Goal: Task Accomplishment & Management: Complete application form

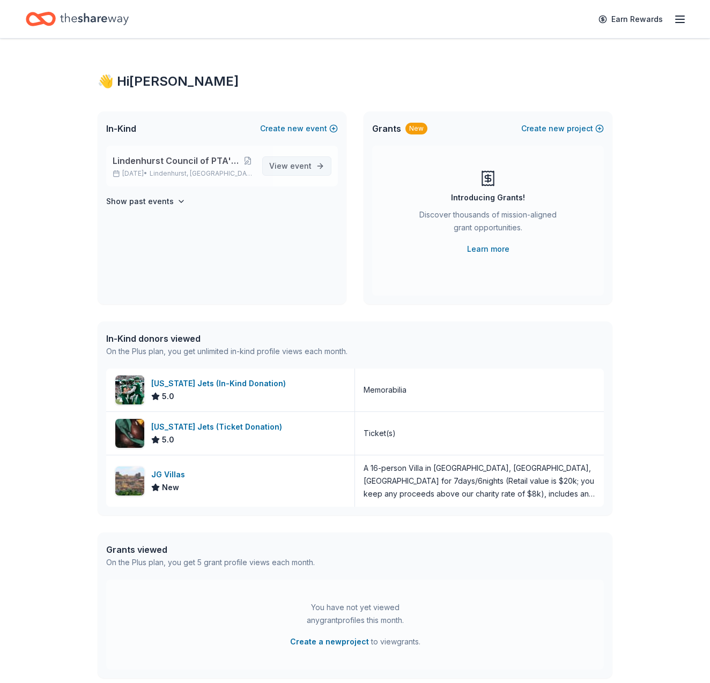
click at [265, 169] on link "View event" at bounding box center [296, 166] width 69 height 19
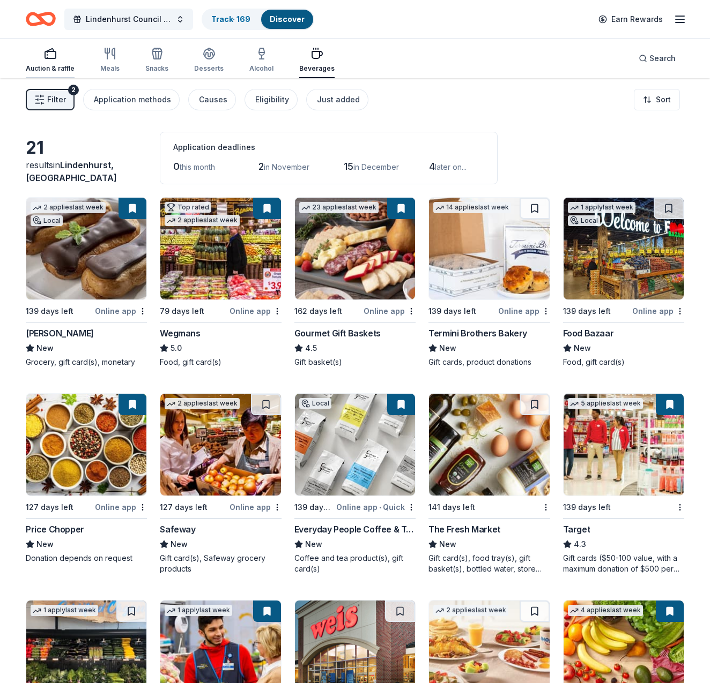
click at [39, 55] on div "button" at bounding box center [50, 53] width 49 height 13
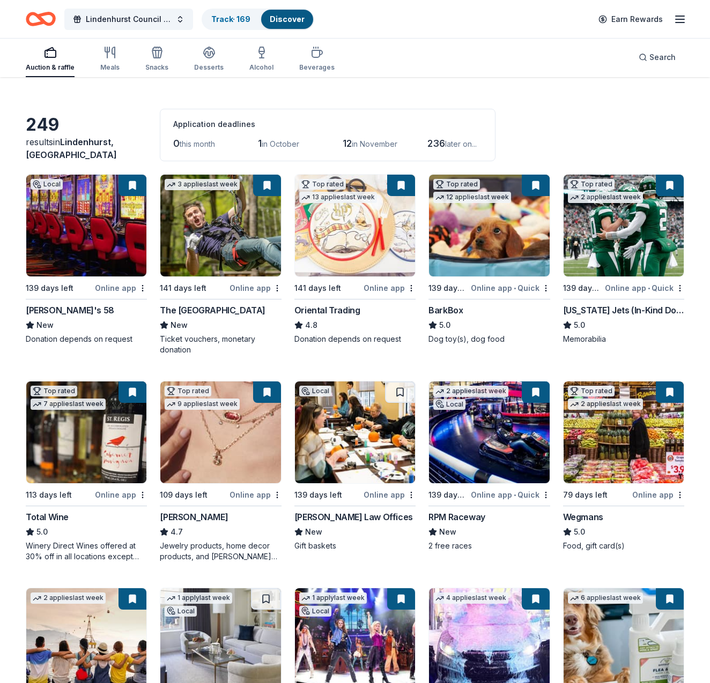
scroll to position [25, 0]
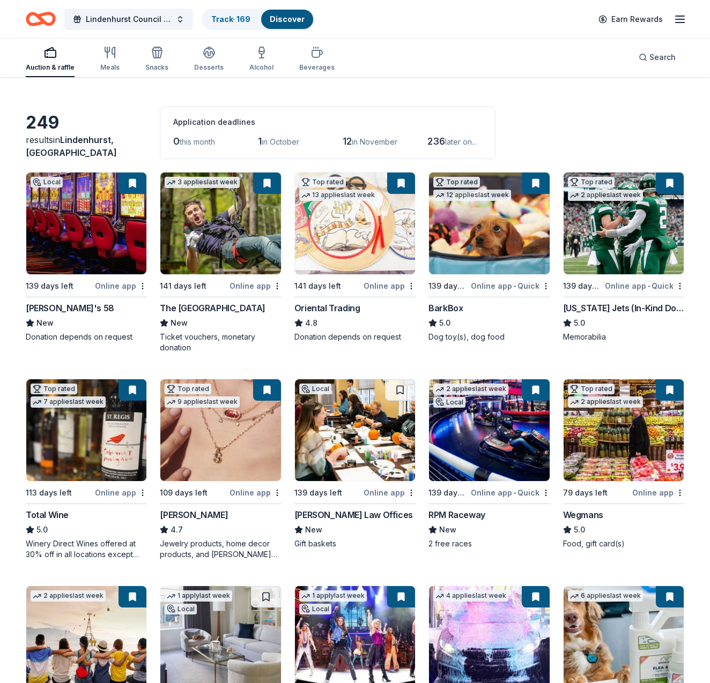
drag, startPoint x: 90, startPoint y: 232, endPoint x: 90, endPoint y: 217, distance: 15.0
click at [90, 232] on img at bounding box center [86, 224] width 120 height 102
click at [358, 436] on img at bounding box center [355, 430] width 120 height 102
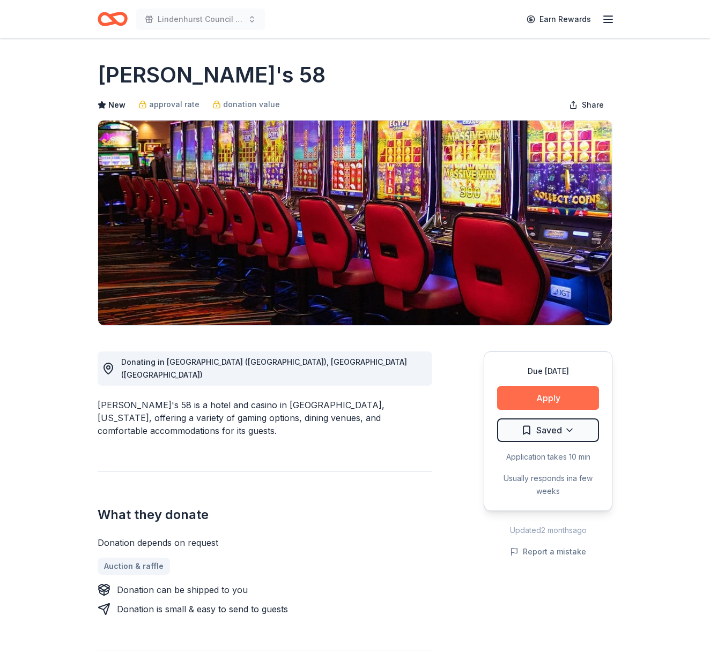
click at [548, 397] on button "Apply" at bounding box center [548, 398] width 102 height 24
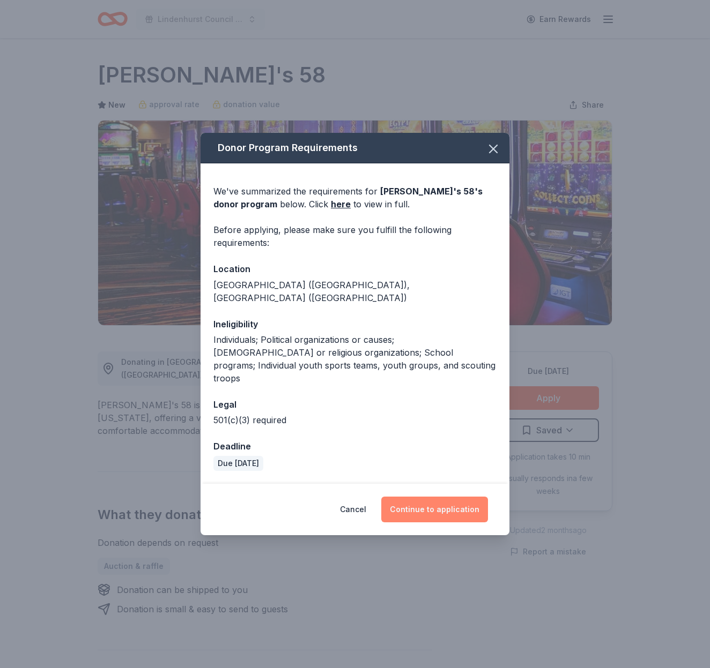
click at [447, 497] on button "Continue to application" at bounding box center [434, 510] width 107 height 26
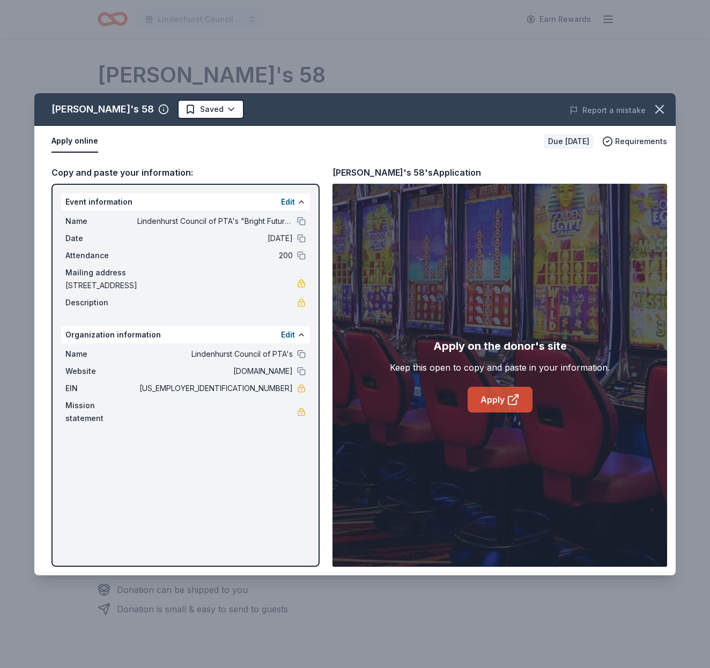
click at [497, 404] on link "Apply" at bounding box center [499, 400] width 65 height 26
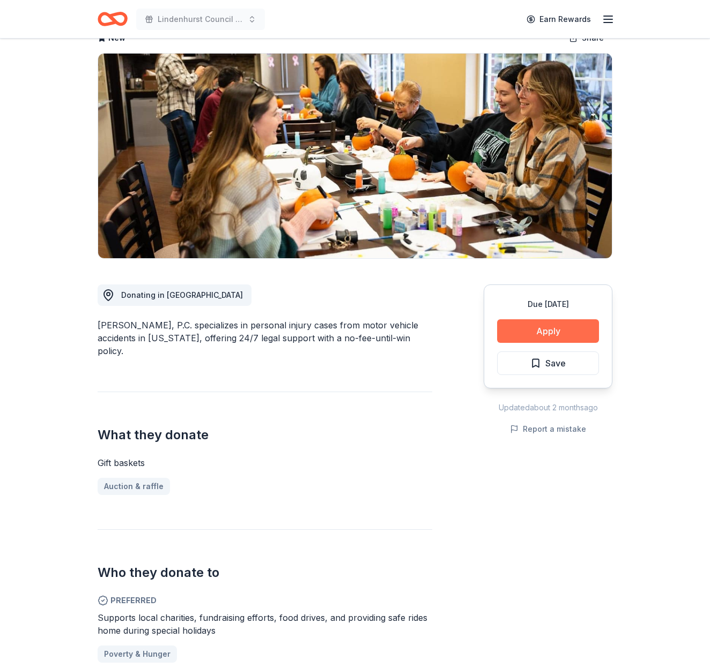
scroll to position [57, 0]
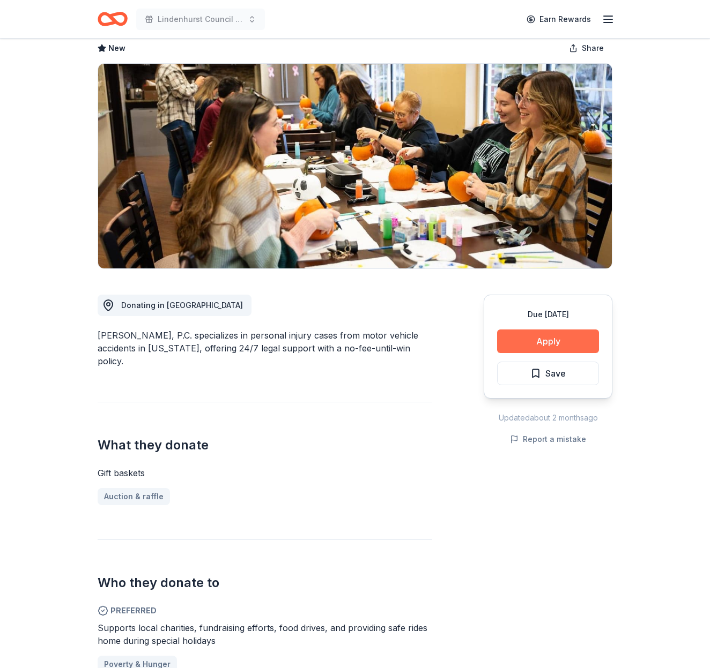
click at [557, 339] on button "Apply" at bounding box center [548, 342] width 102 height 24
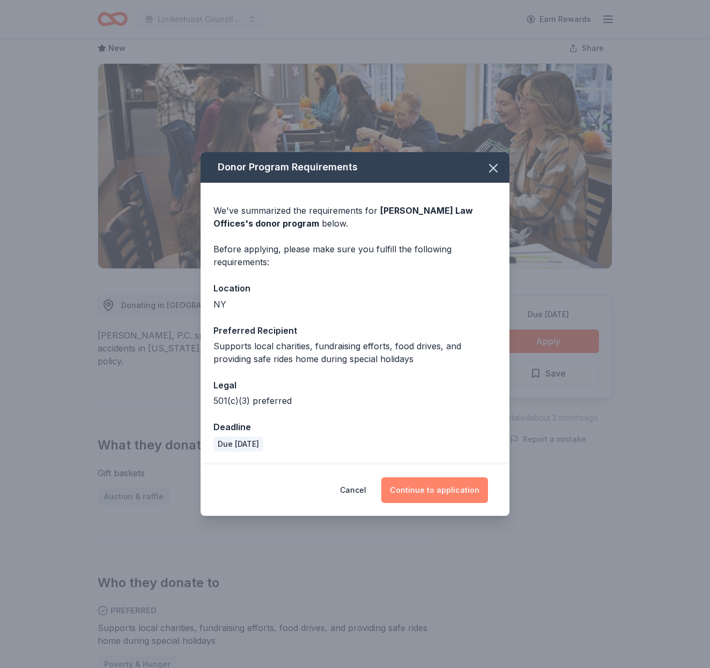
click at [430, 488] on button "Continue to application" at bounding box center [434, 491] width 107 height 26
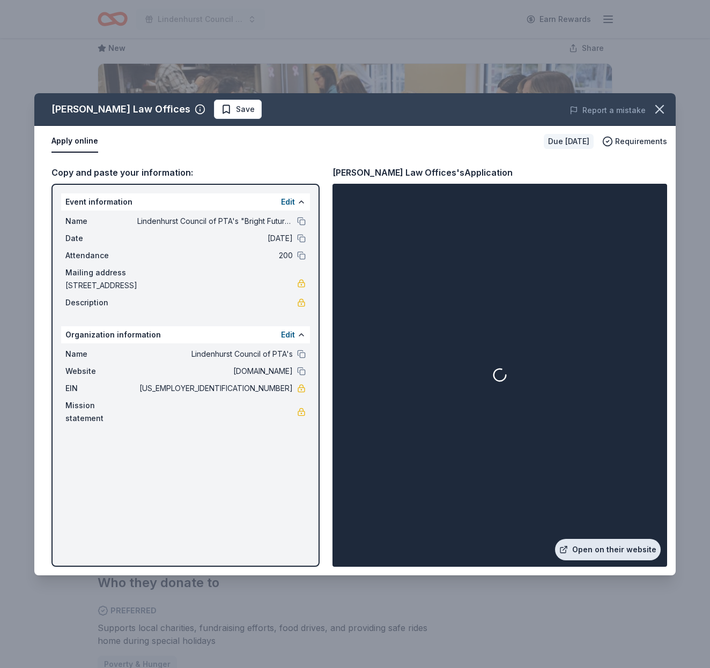
click at [623, 548] on link "Open on their website" at bounding box center [608, 549] width 106 height 21
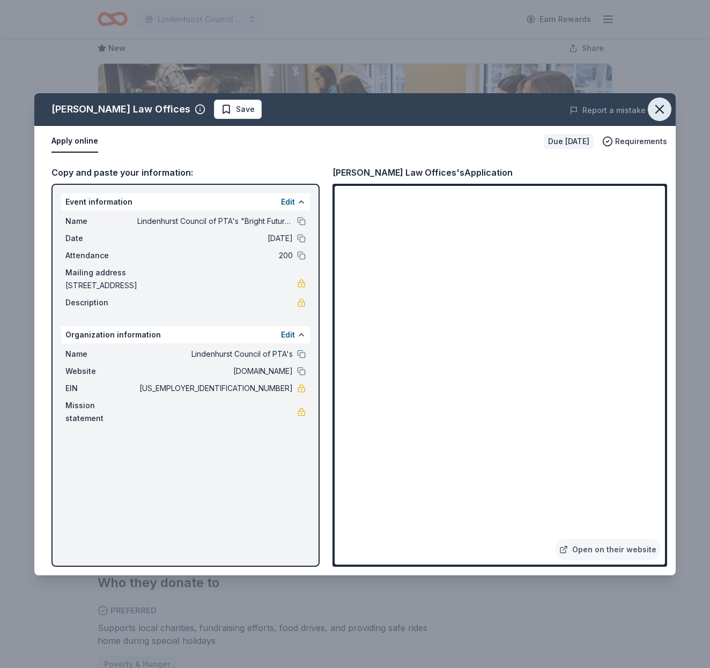
click at [657, 108] on icon "button" at bounding box center [660, 110] width 8 height 8
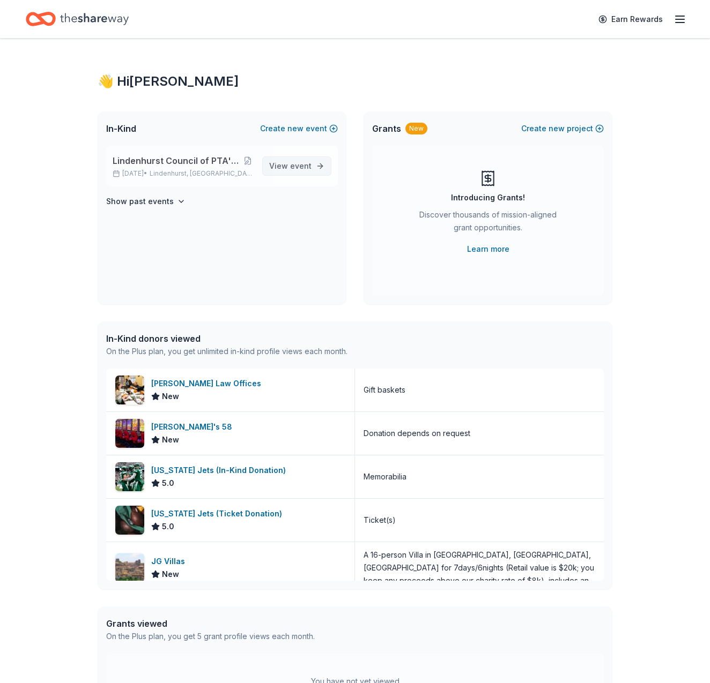
click at [292, 164] on span "event" at bounding box center [300, 165] width 21 height 9
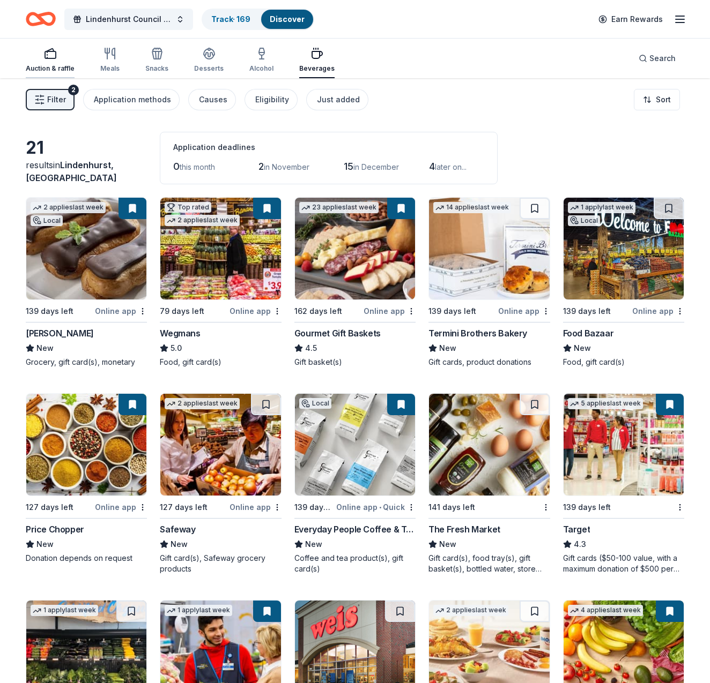
click at [41, 54] on div "button" at bounding box center [50, 53] width 49 height 13
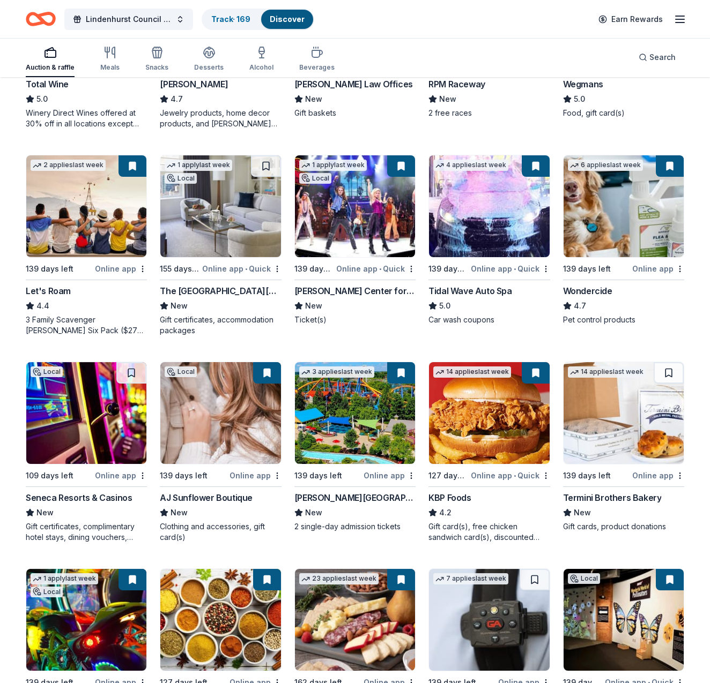
scroll to position [457, 0]
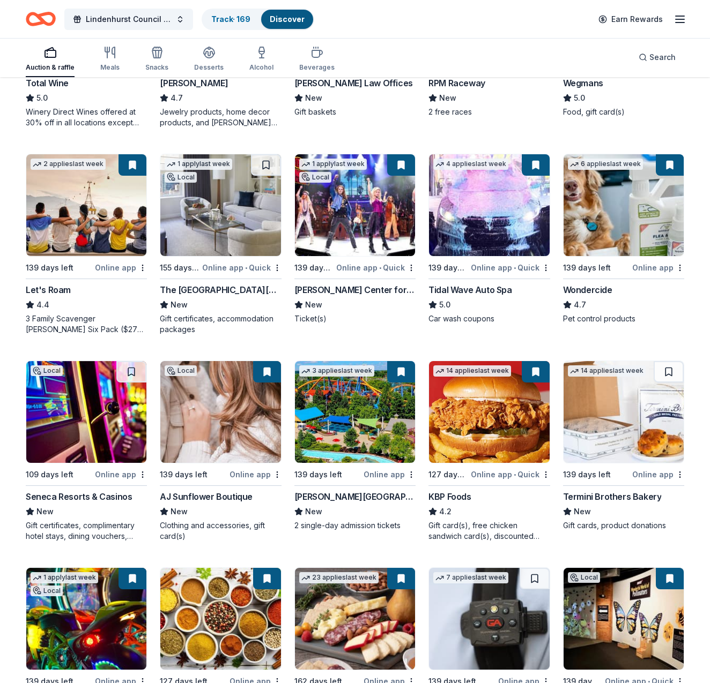
click at [219, 208] on img at bounding box center [220, 205] width 120 height 102
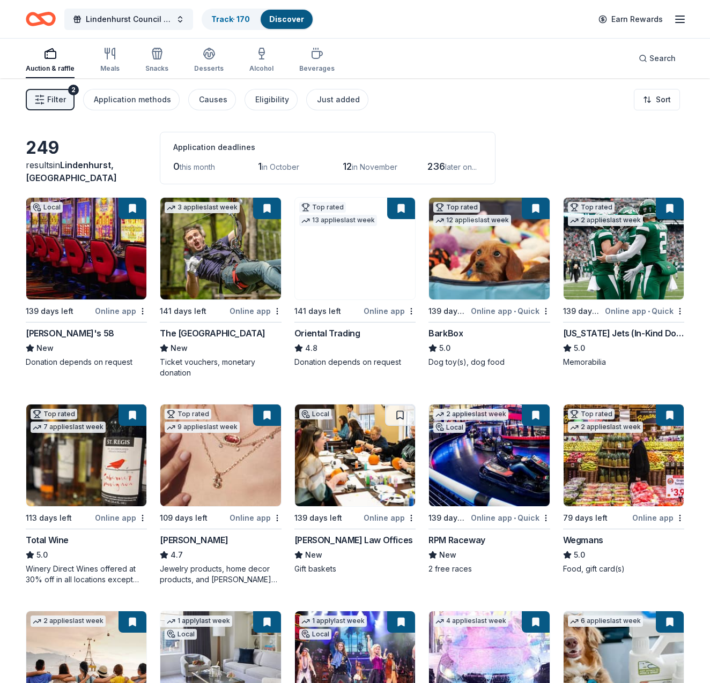
scroll to position [0, 0]
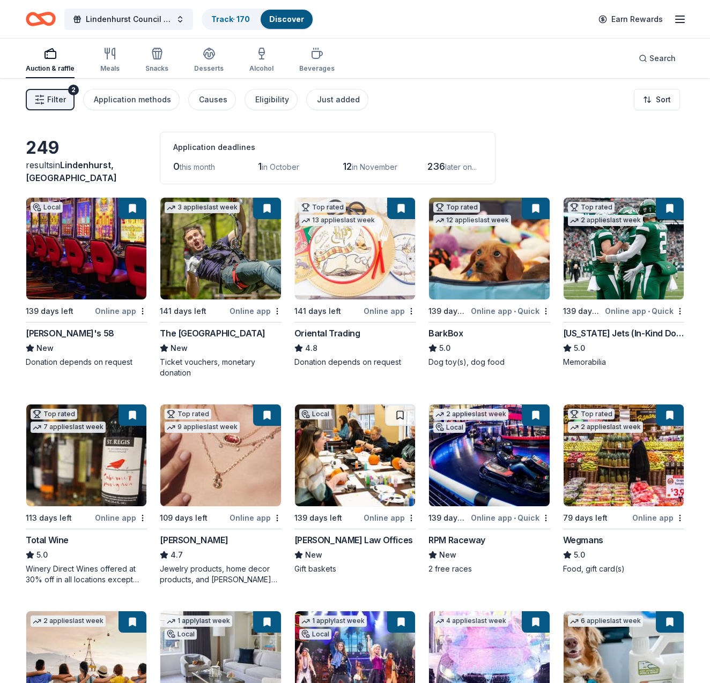
click at [353, 466] on img at bounding box center [355, 456] width 120 height 102
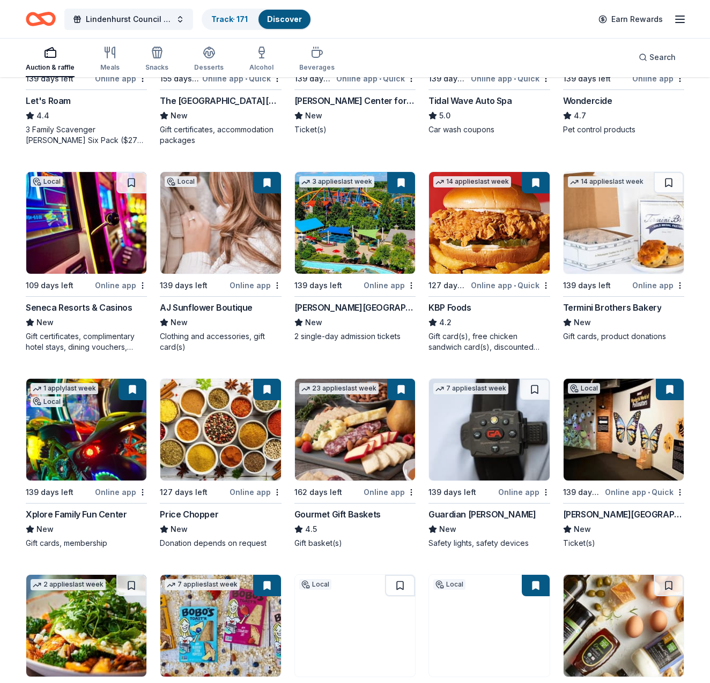
scroll to position [653, 0]
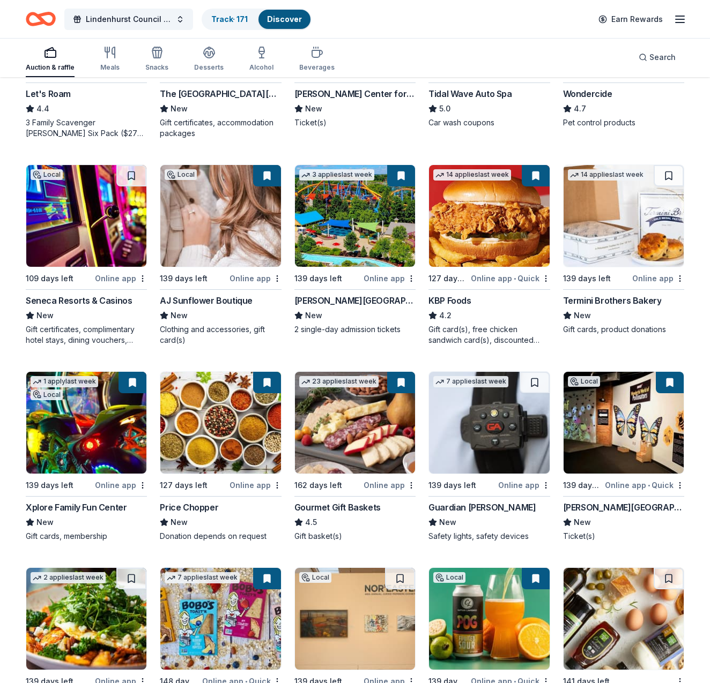
click at [81, 240] on img at bounding box center [86, 216] width 120 height 102
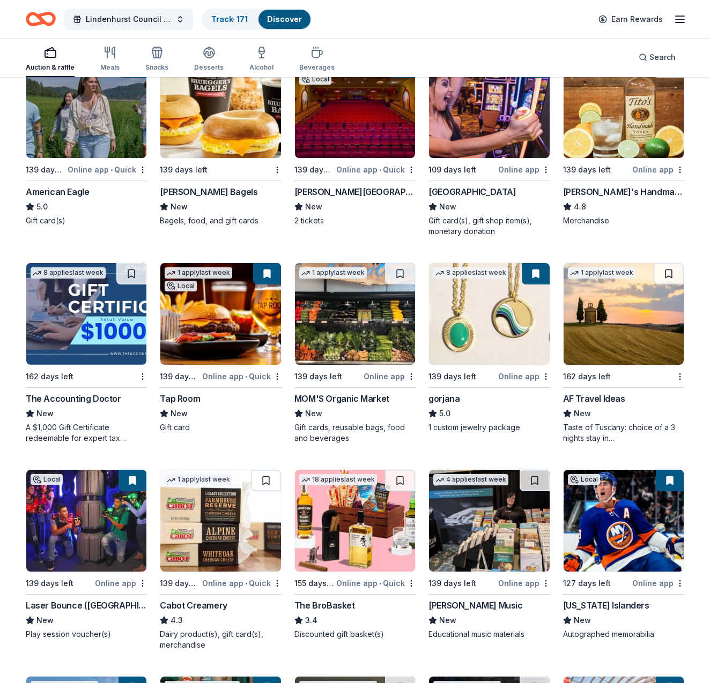
scroll to position [1373, 0]
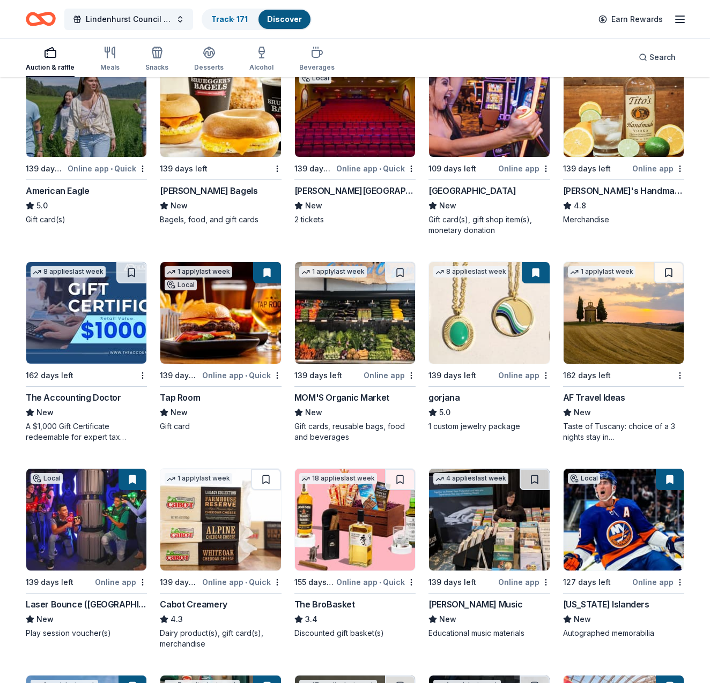
click at [623, 313] on img at bounding box center [623, 313] width 120 height 102
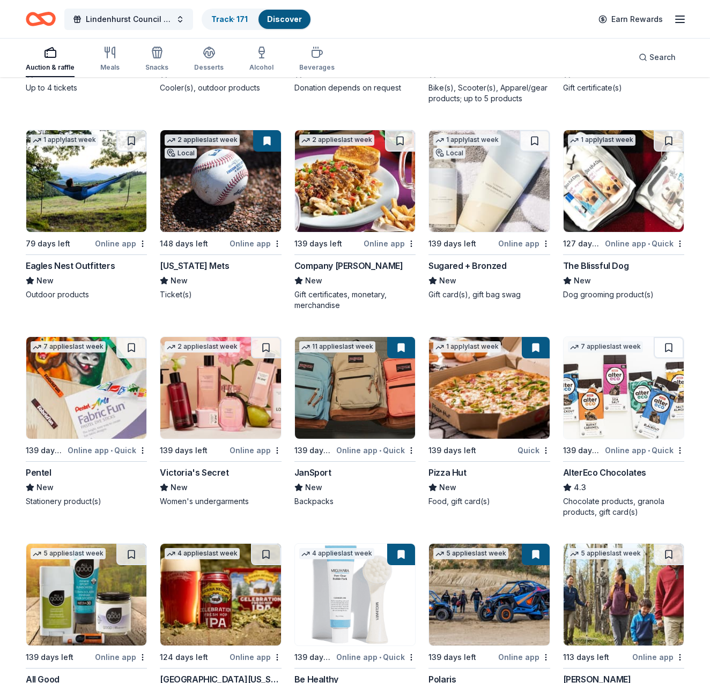
scroll to position [7601, 0]
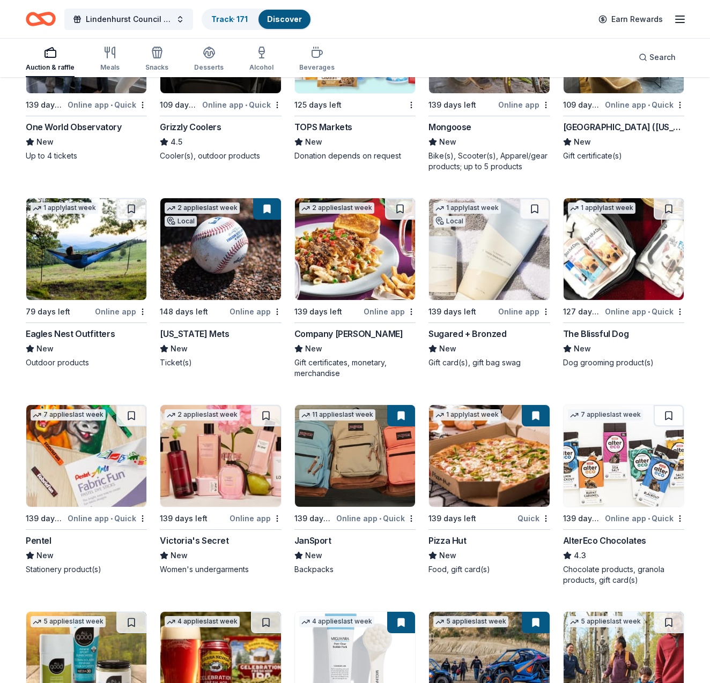
click at [239, 245] on img at bounding box center [220, 249] width 120 height 102
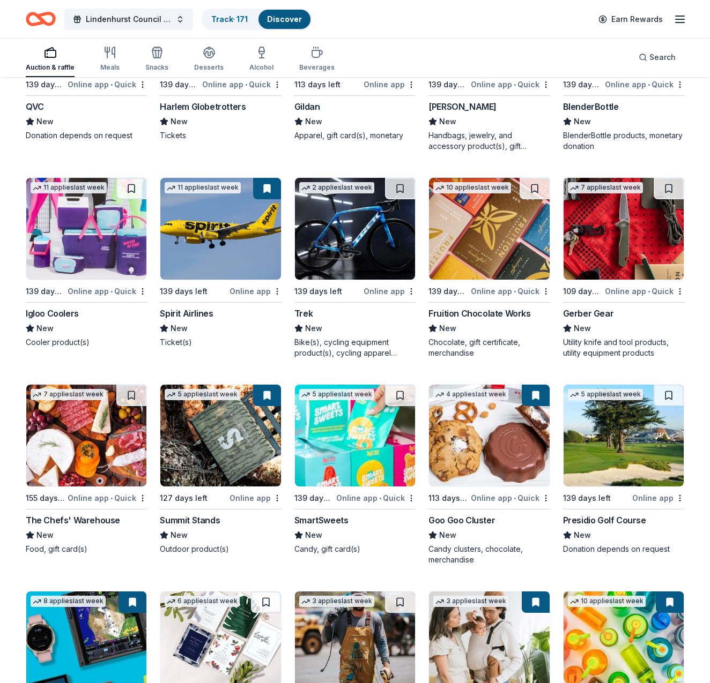
scroll to position [8450, 0]
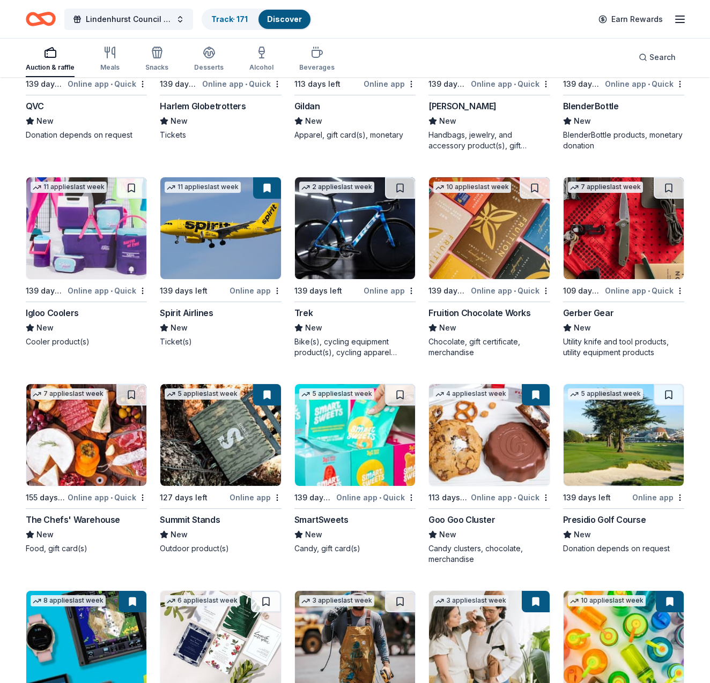
click at [230, 222] on img at bounding box center [220, 228] width 120 height 102
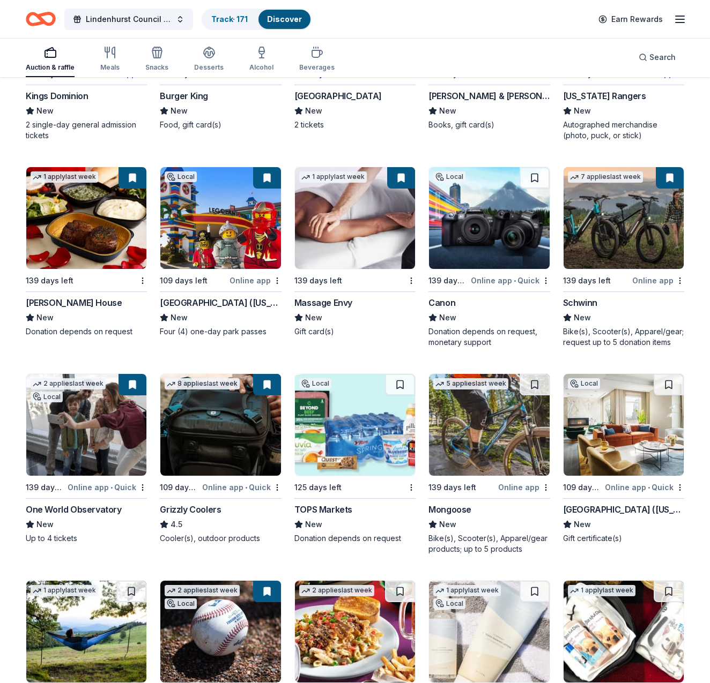
scroll to position [7165, 0]
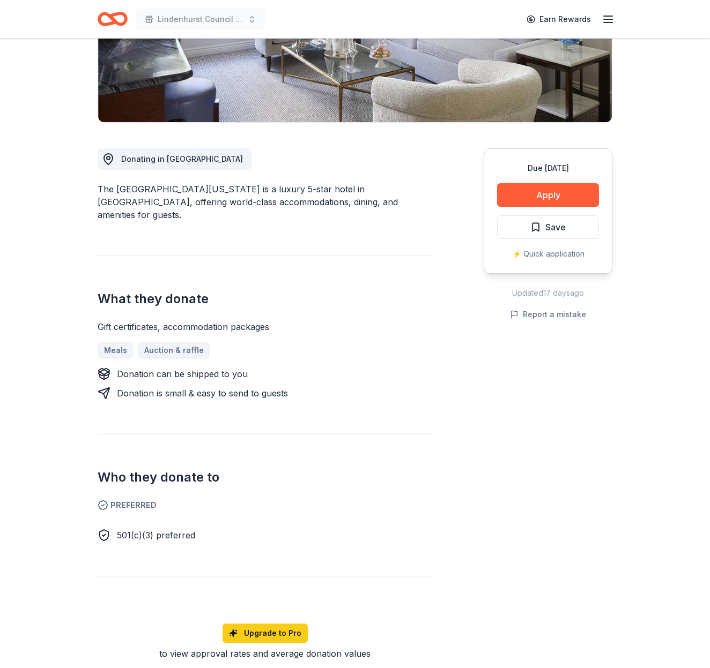
scroll to position [203, 0]
click at [551, 190] on button "Apply" at bounding box center [548, 196] width 102 height 24
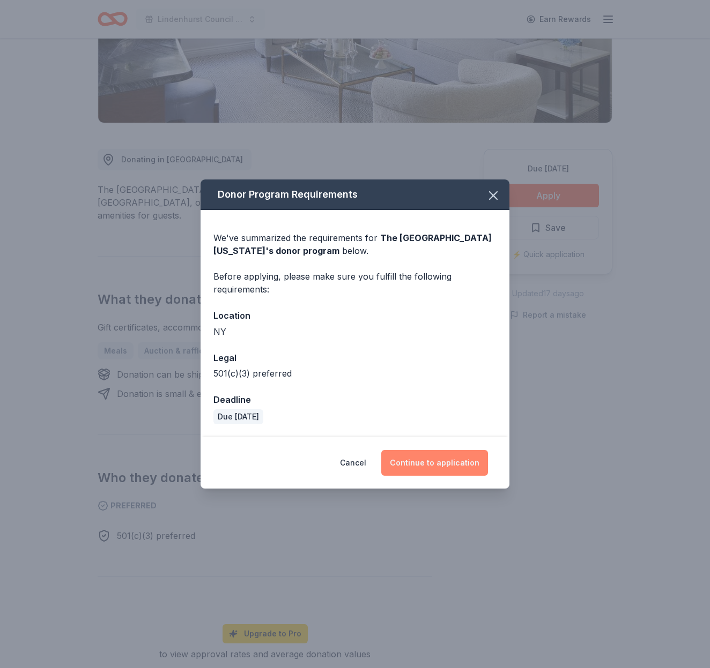
click at [423, 463] on button "Continue to application" at bounding box center [434, 463] width 107 height 26
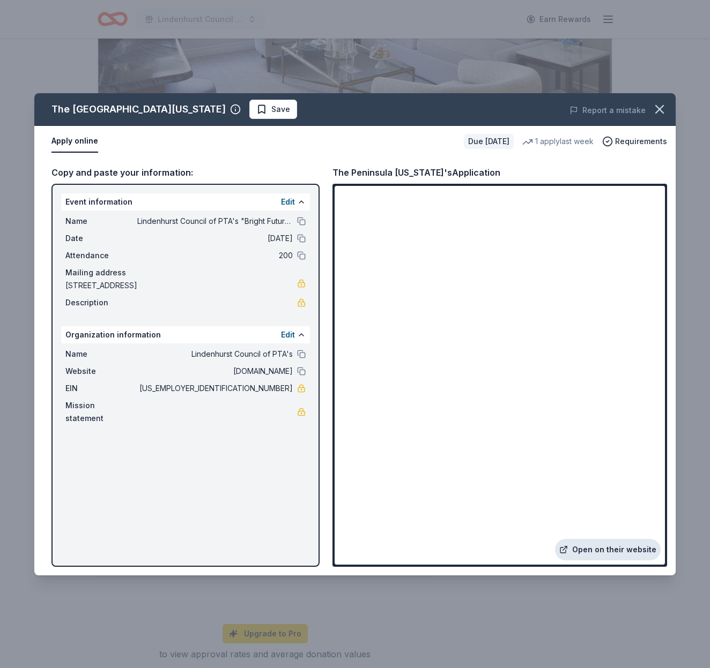
click at [611, 550] on link "Open on their website" at bounding box center [608, 549] width 106 height 21
click at [256, 108] on span "Save" at bounding box center [273, 109] width 34 height 13
click at [657, 109] on icon "button" at bounding box center [659, 109] width 15 height 15
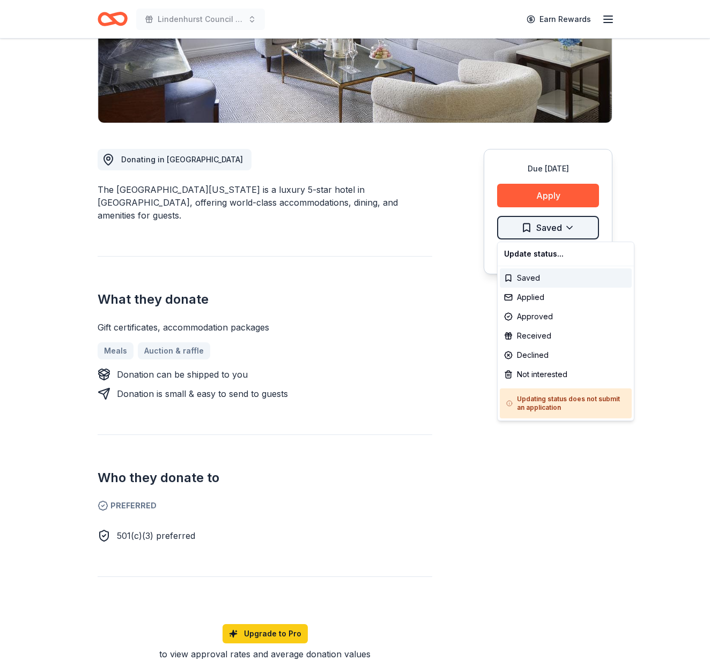
click at [561, 229] on html "Lindenhurst Council of PTA's "Bright Futures" Fundraiser Earn Rewards Due in 15…" at bounding box center [355, 131] width 710 height 668
click at [535, 295] on div "Applied" at bounding box center [566, 297] width 132 height 19
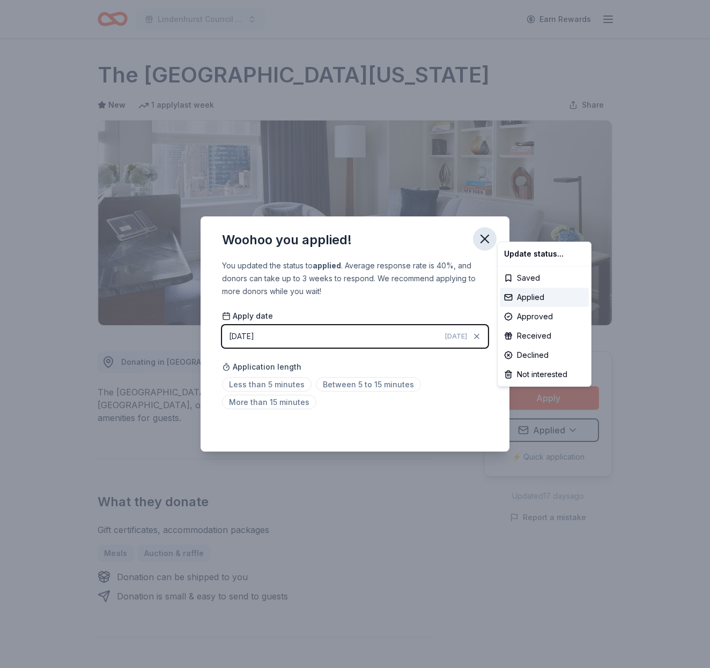
click at [484, 234] on html "Lindenhurst Council of PTA's "Bright Futures" Fundraiser Earn Rewards Due in 15…" at bounding box center [355, 334] width 710 height 668
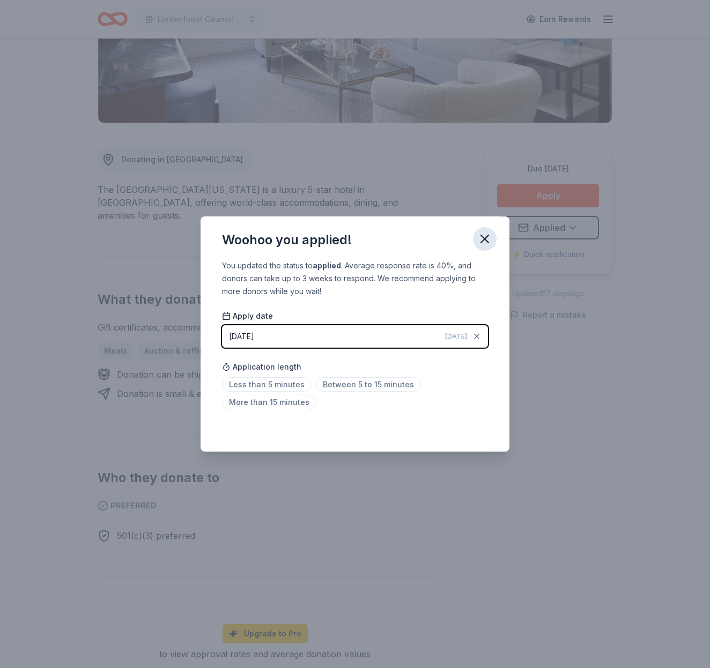
click at [483, 238] on icon "button" at bounding box center [485, 239] width 8 height 8
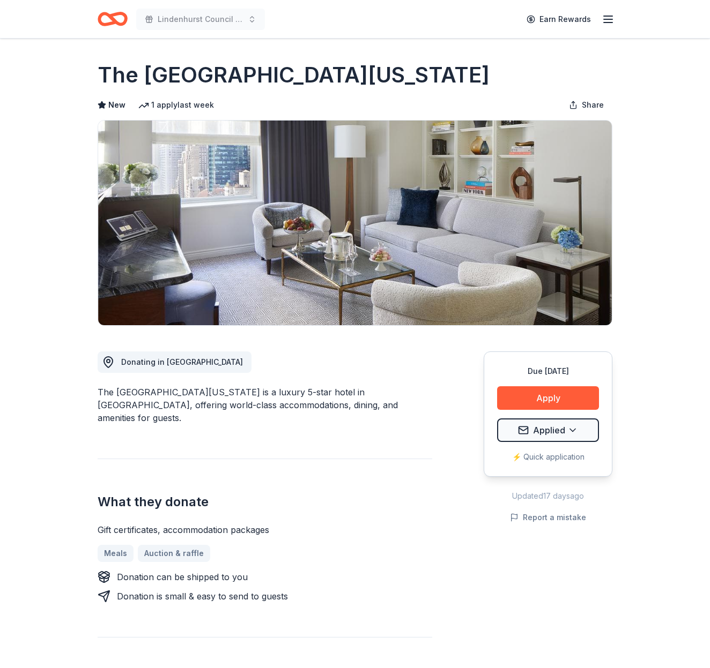
scroll to position [0, 0]
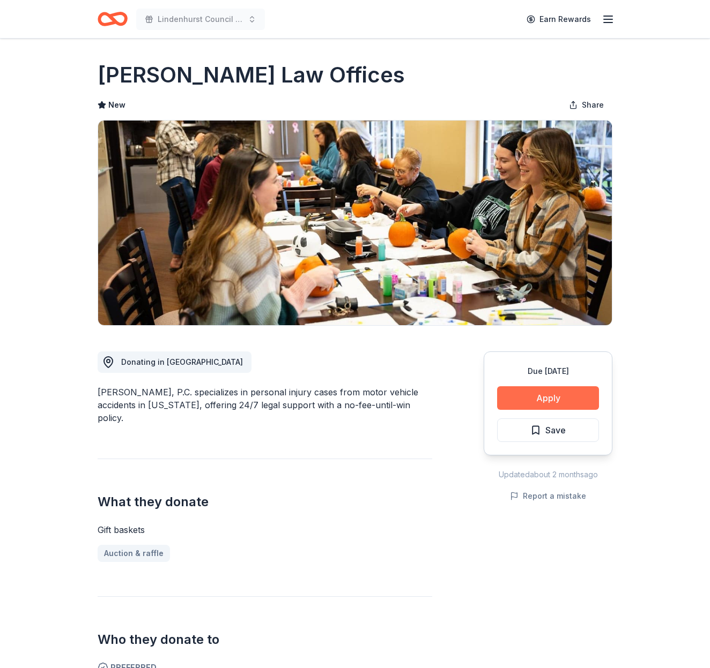
click at [527, 397] on button "Apply" at bounding box center [548, 398] width 102 height 24
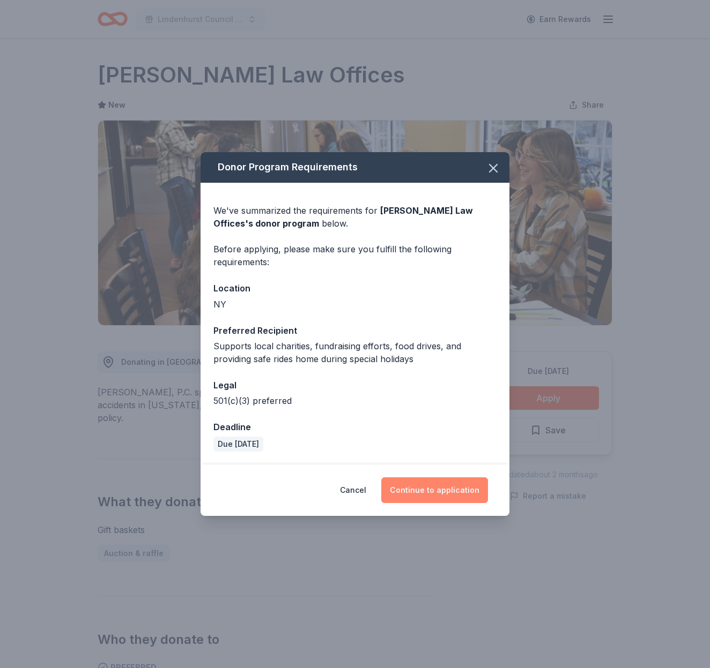
click at [438, 486] on button "Continue to application" at bounding box center [434, 491] width 107 height 26
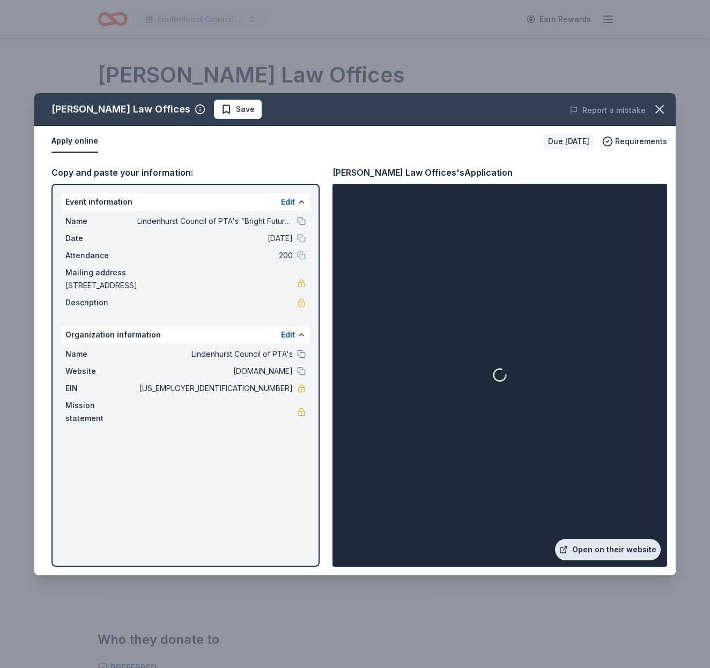
click at [617, 548] on link "Open on their website" at bounding box center [608, 549] width 106 height 21
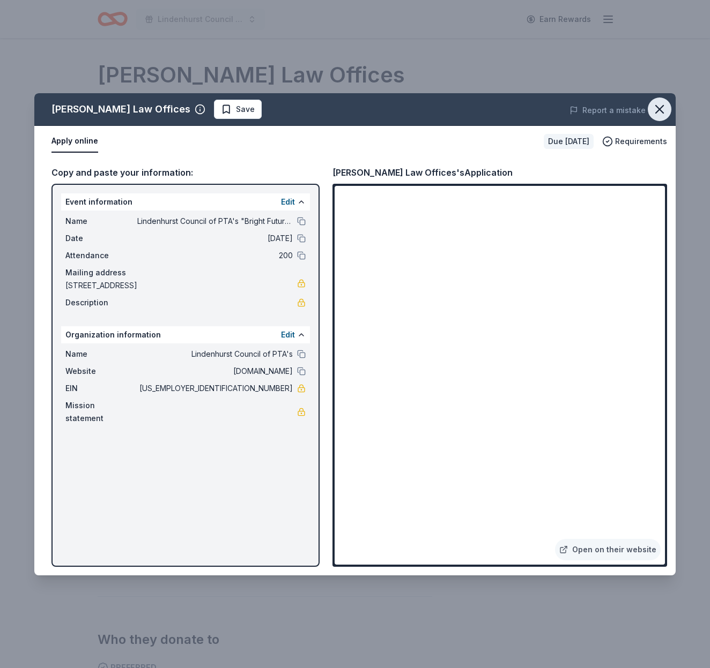
click at [665, 107] on icon "button" at bounding box center [659, 109] width 15 height 15
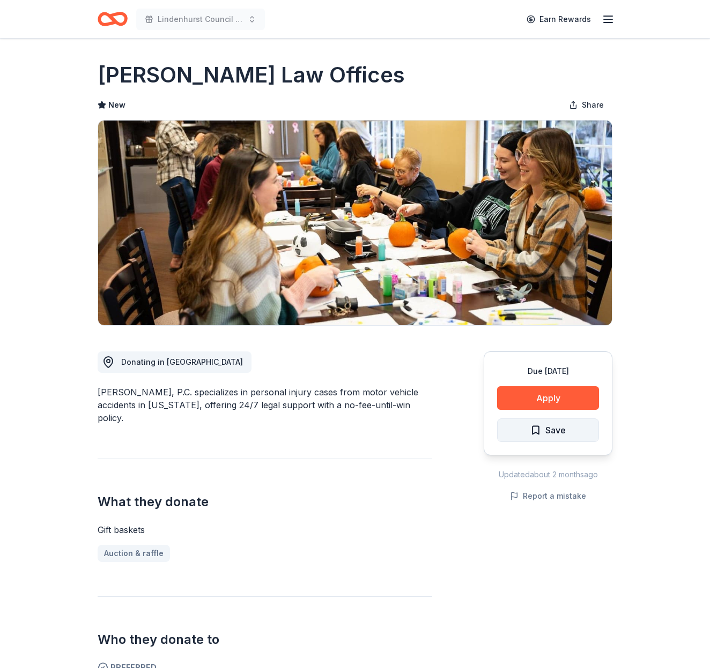
click at [535, 430] on span "Save" at bounding box center [547, 430] width 35 height 14
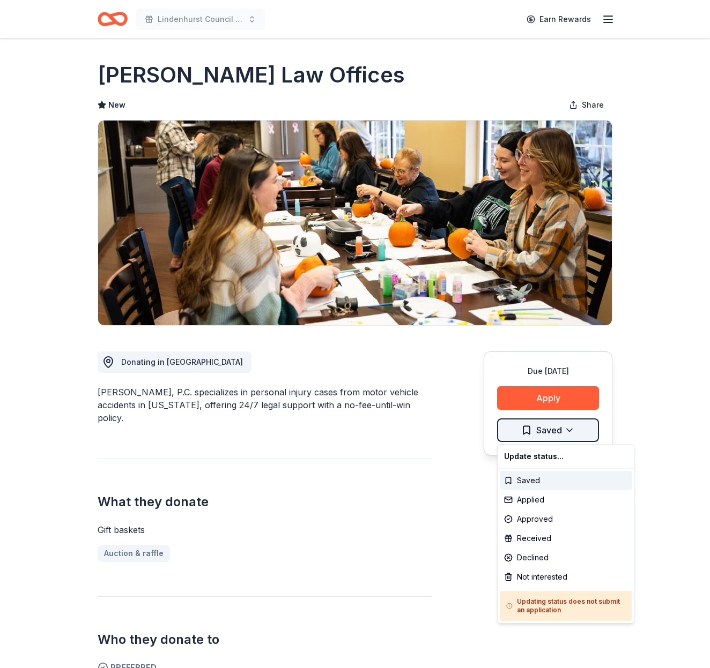
click at [521, 430] on html "Lindenhurst Council of PTA's "Bright Futures" Fundraiser Earn Rewards Due [DATE…" at bounding box center [355, 334] width 710 height 668
click at [537, 502] on div "Applied" at bounding box center [566, 499] width 132 height 19
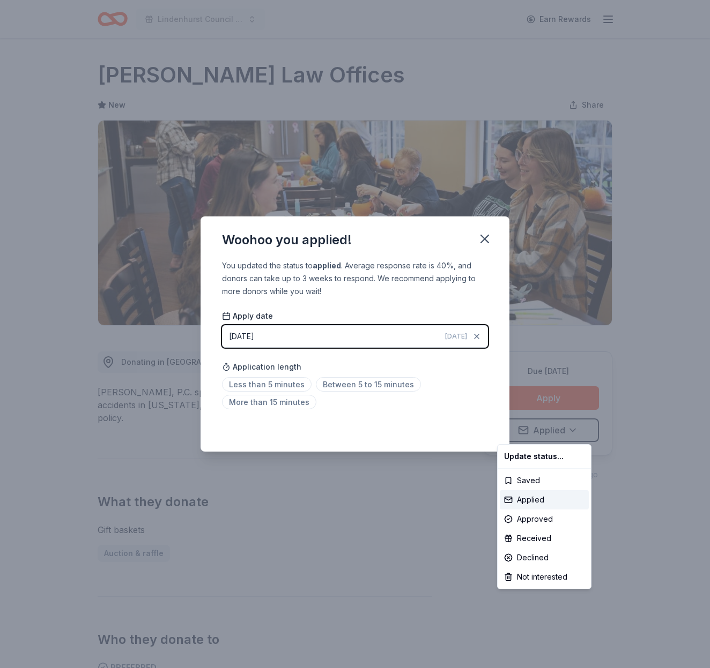
click at [482, 236] on html "Lindenhurst Council of PTA's "Bright Futures" Fundraiser Earn Rewards Due in 13…" at bounding box center [355, 334] width 710 height 668
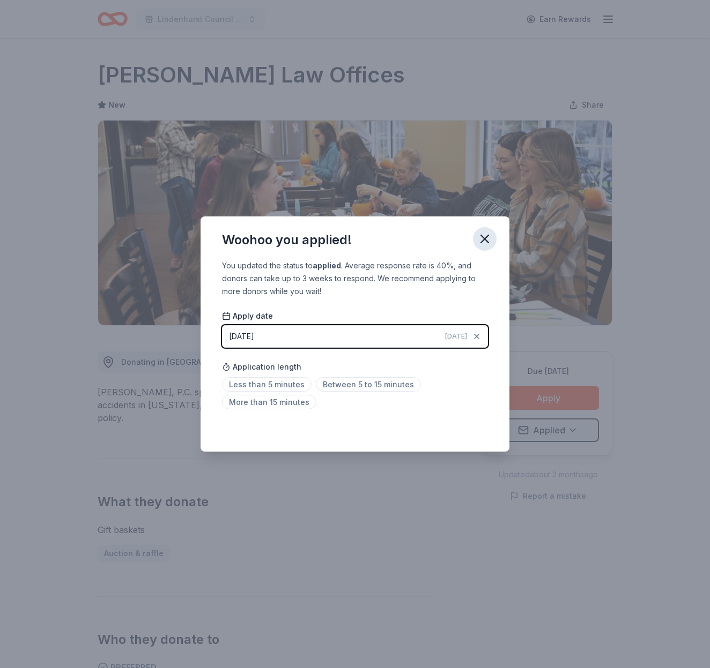
click at [487, 236] on icon "button" at bounding box center [485, 239] width 8 height 8
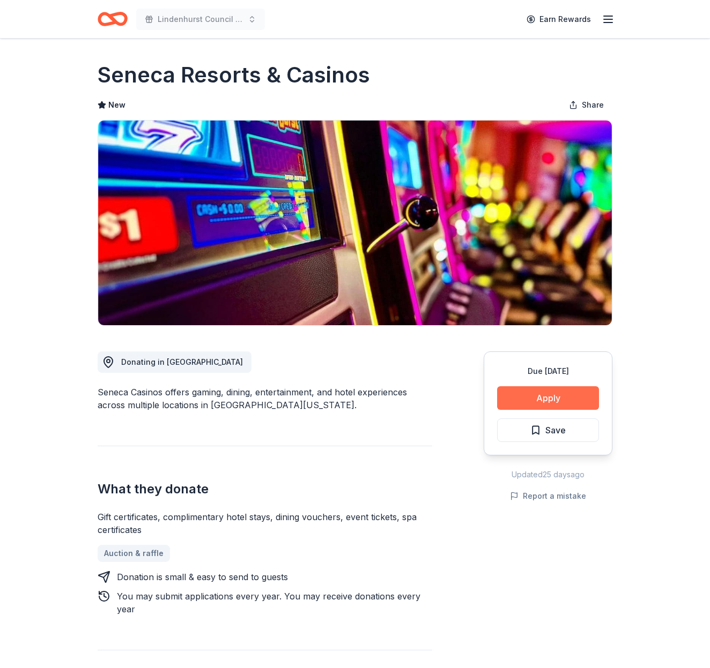
click at [549, 392] on button "Apply" at bounding box center [548, 398] width 102 height 24
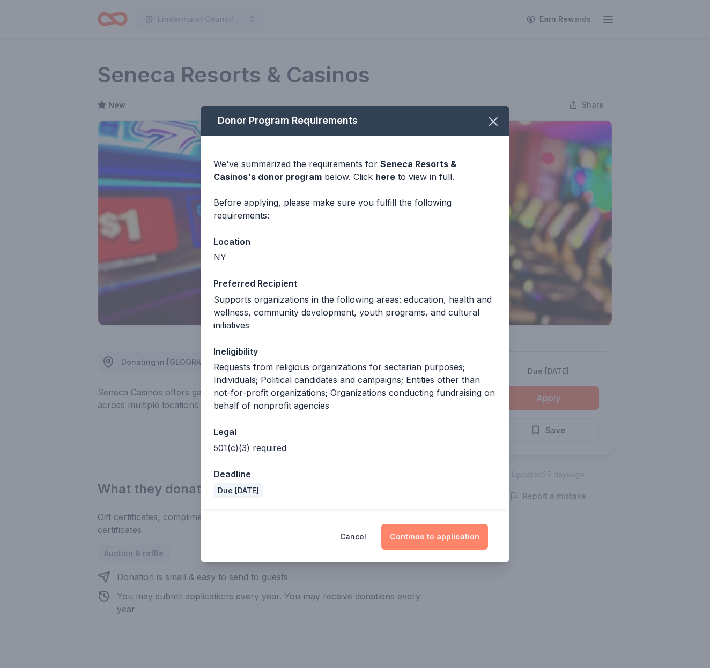
click at [436, 533] on button "Continue to application" at bounding box center [434, 537] width 107 height 26
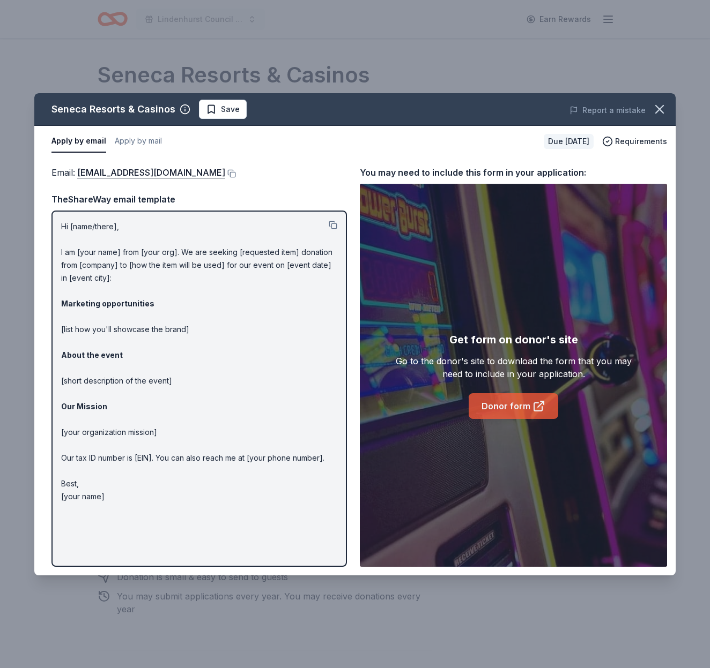
click at [518, 403] on link "Donor form" at bounding box center [513, 406] width 90 height 26
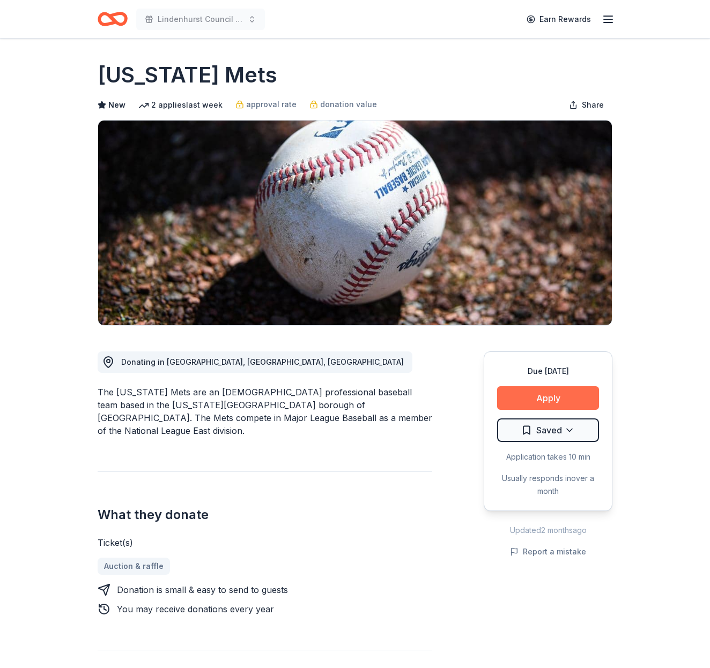
click at [552, 394] on button "Apply" at bounding box center [548, 398] width 102 height 24
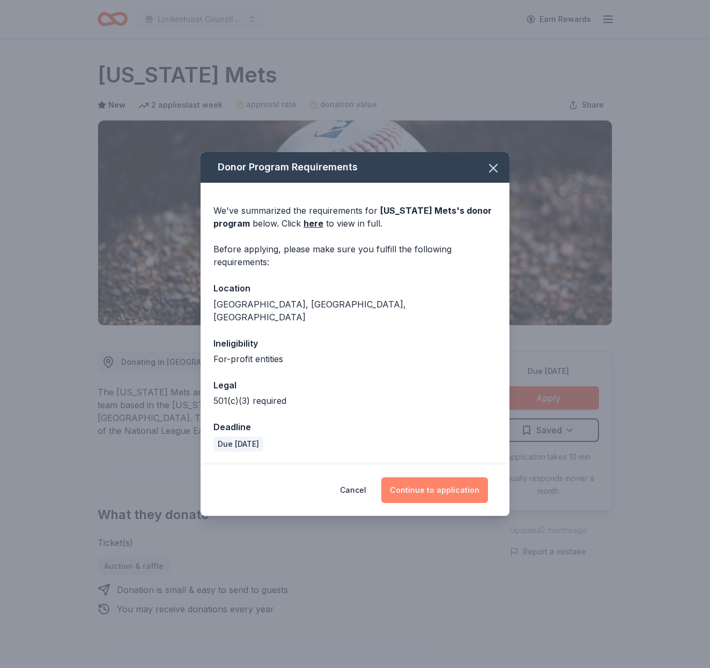
click at [458, 485] on button "Continue to application" at bounding box center [434, 491] width 107 height 26
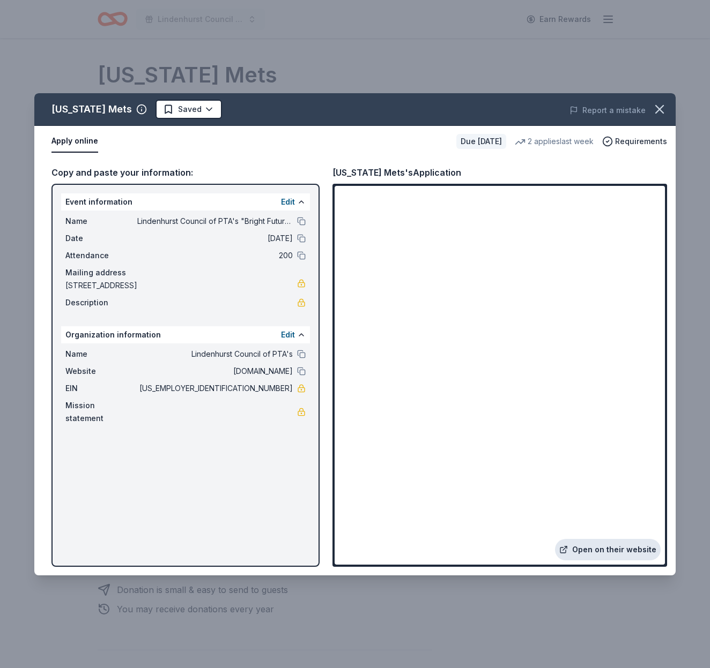
click at [622, 548] on link "Open on their website" at bounding box center [608, 549] width 106 height 21
click at [671, 106] on button "button" at bounding box center [660, 110] width 24 height 24
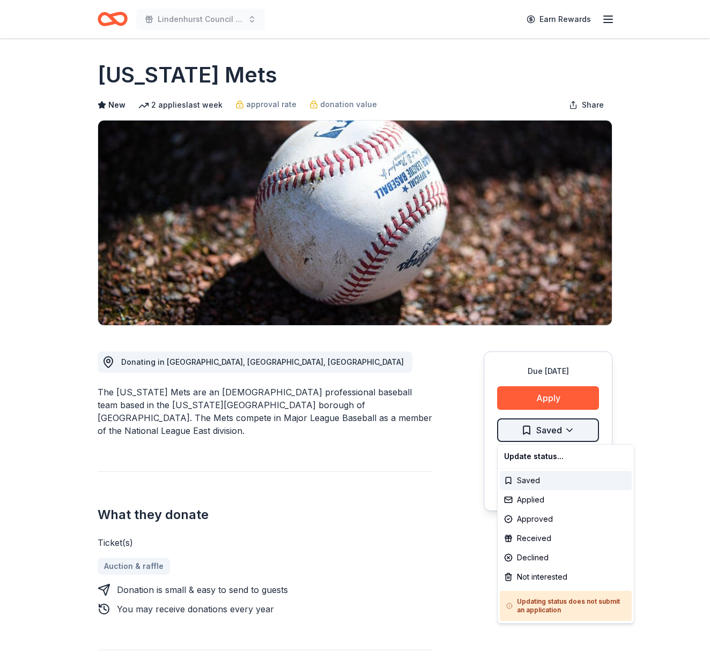
click at [574, 430] on html "Lindenhurst Council of PTA's "Bright Futures" Fundraiser Earn Rewards Due in 14…" at bounding box center [355, 334] width 710 height 668
click at [537, 500] on div "Applied" at bounding box center [566, 499] width 132 height 19
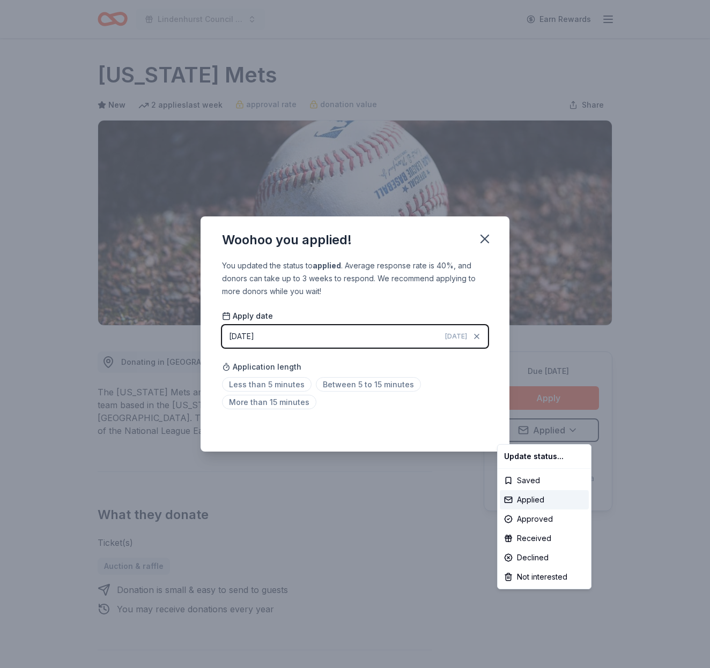
click at [484, 234] on html "Lindenhurst Council of PTA's "Bright Futures" Fundraiser Earn Rewards Due in 14…" at bounding box center [355, 334] width 710 height 668
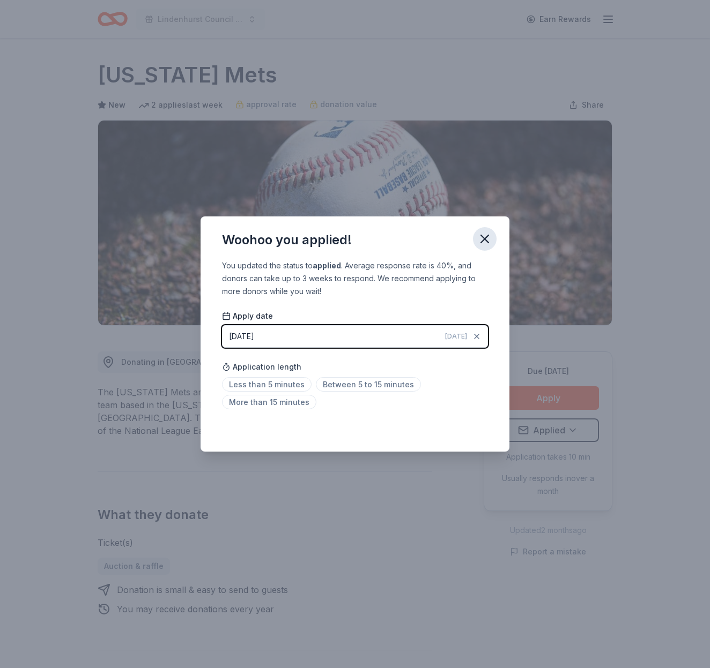
click at [484, 237] on icon "button" at bounding box center [484, 239] width 15 height 15
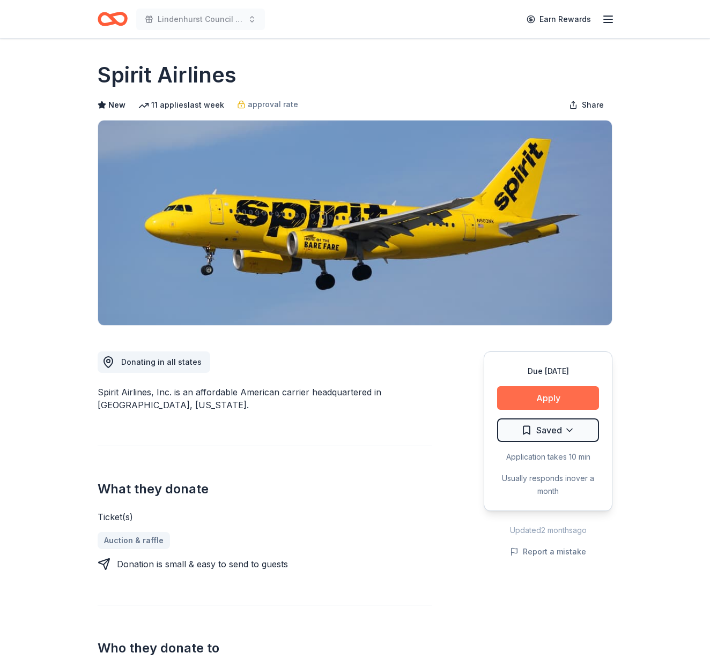
click at [561, 392] on button "Apply" at bounding box center [548, 398] width 102 height 24
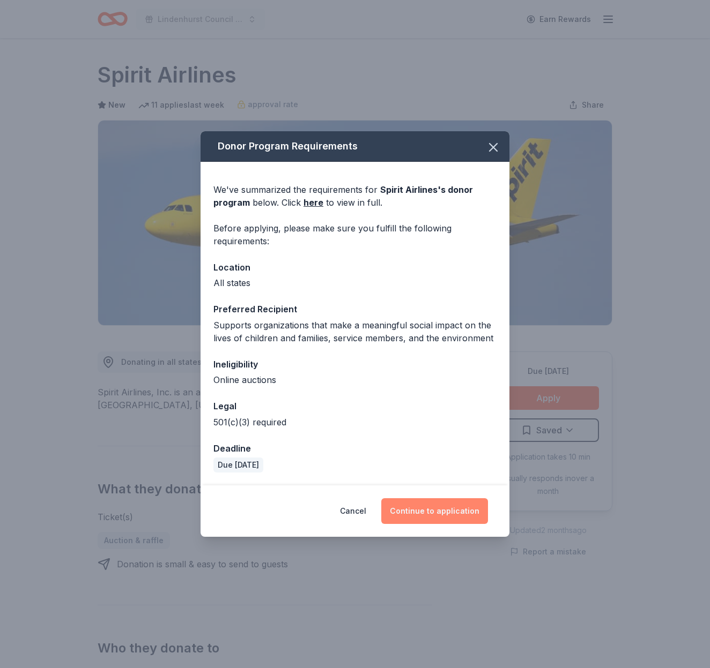
click at [459, 509] on button "Continue to application" at bounding box center [434, 511] width 107 height 26
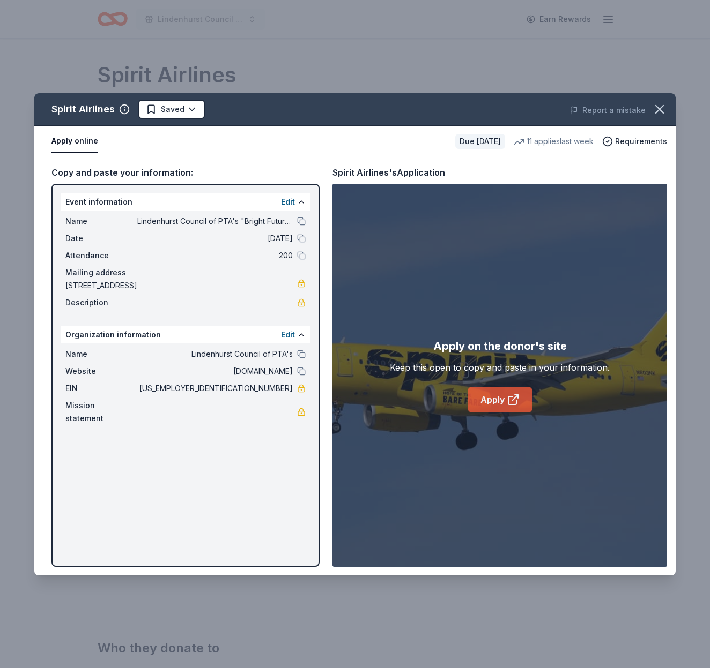
click at [496, 404] on link "Apply" at bounding box center [499, 400] width 65 height 26
click at [651, 109] on button "button" at bounding box center [660, 110] width 24 height 24
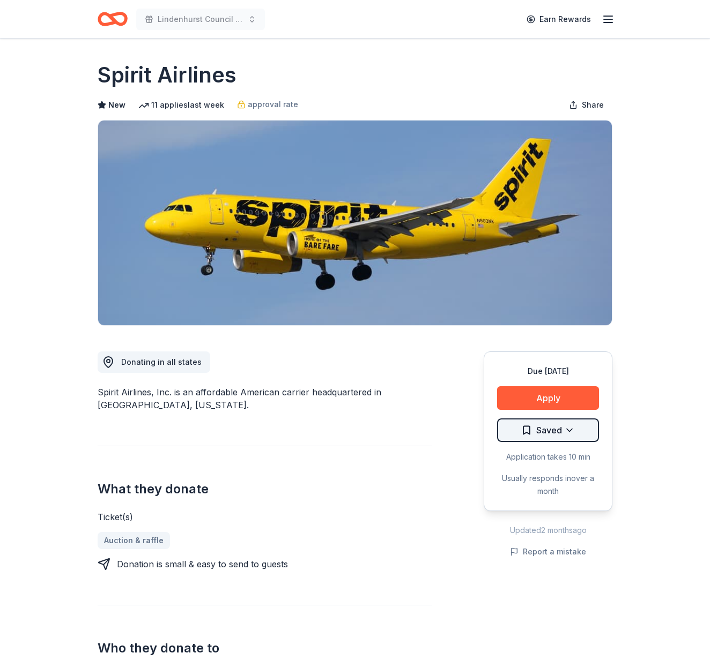
click at [563, 427] on html "Lindenhurst Council of PTA's "Bright Futures" Fundraiser Earn Rewards Due [DATE…" at bounding box center [355, 334] width 710 height 668
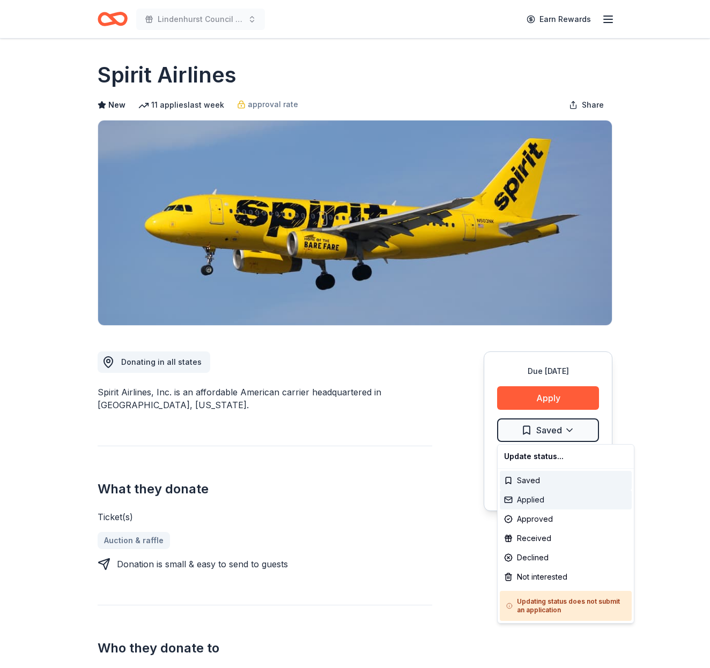
click at [535, 501] on div "Applied" at bounding box center [566, 499] width 132 height 19
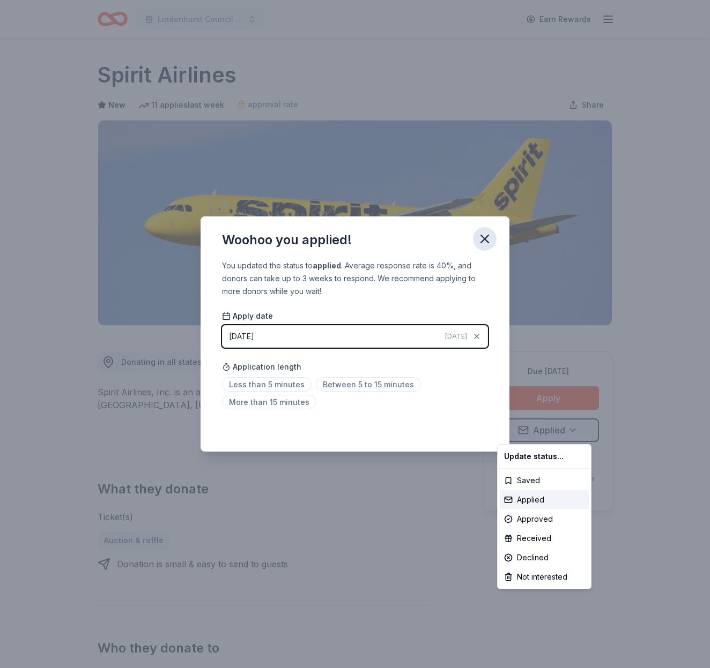
click at [486, 236] on html "Lindenhurst Council of PTA's "Bright Futures" Fundraiser Earn Rewards Due [DATE…" at bounding box center [355, 334] width 710 height 668
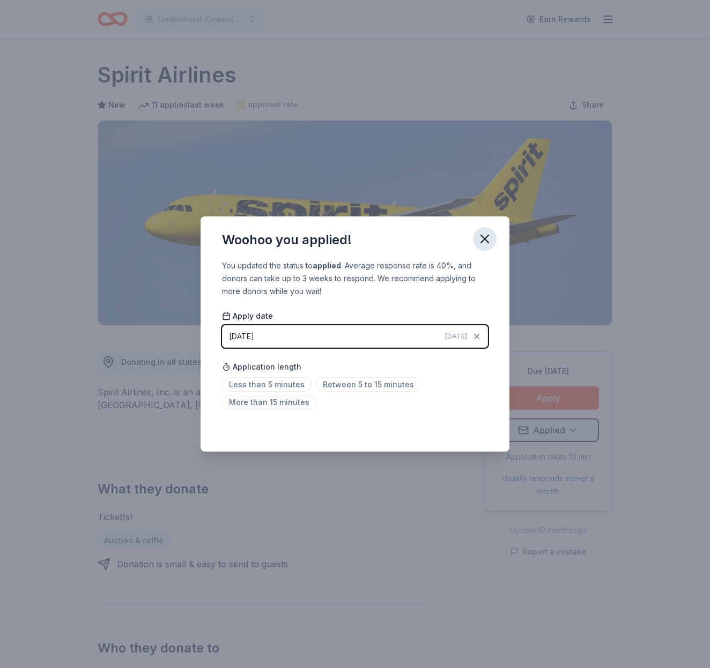
click at [483, 238] on icon "button" at bounding box center [485, 239] width 8 height 8
